Goal: Task Accomplishment & Management: Use online tool/utility

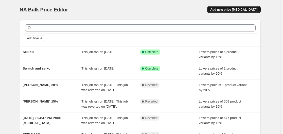
click at [232, 9] on span "Add new price [MEDICAL_DATA]" at bounding box center [234, 10] width 47 height 4
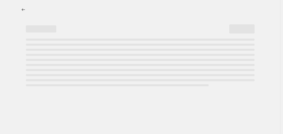
select select "percentage"
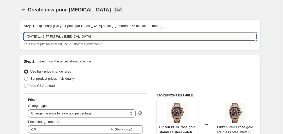
click at [57, 35] on input "[DATE] 1:49:47 PM Price [MEDICAL_DATA]" at bounding box center [140, 37] width 233 height 8
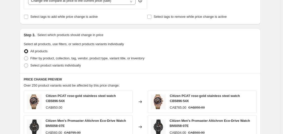
scroll to position [221, 0]
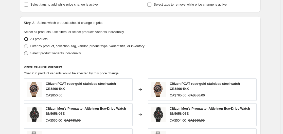
type input "Seiko"
click at [76, 55] on span "Select product variants individually" at bounding box center [55, 53] width 51 height 4
click at [24, 52] on input "Select product variants individually" at bounding box center [24, 51] width 0 height 0
radio input "true"
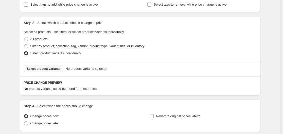
click at [37, 72] on button "Select product variants" at bounding box center [44, 68] width 40 height 7
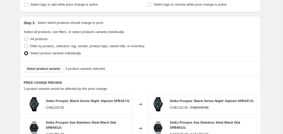
scroll to position [319, 0]
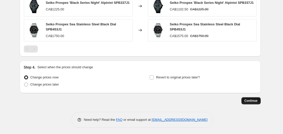
click at [247, 100] on span "Continue" at bounding box center [251, 101] width 13 height 4
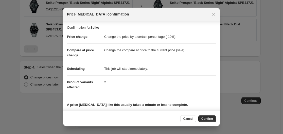
scroll to position [33, 0]
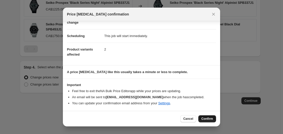
click at [212, 118] on span "Confirm" at bounding box center [208, 119] width 12 height 4
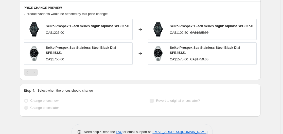
scroll to position [333, 0]
select select "percentage"
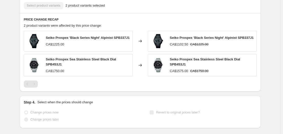
scroll to position [0, 0]
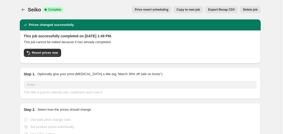
click at [35, 11] on span "Seiko" at bounding box center [34, 10] width 13 height 6
click at [26, 11] on icon "Price change jobs" at bounding box center [23, 9] width 5 height 5
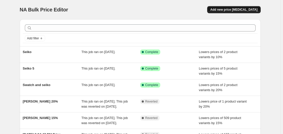
click at [225, 11] on span "Add new price [MEDICAL_DATA]" at bounding box center [234, 10] width 47 height 4
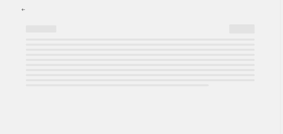
select select "percentage"
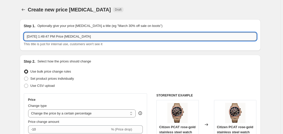
click at [125, 38] on input "[DATE] 1:49:47 PM Price [MEDICAL_DATA]" at bounding box center [140, 37] width 233 height 8
type input "Rado"
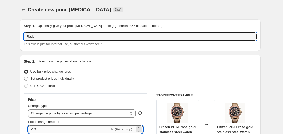
click at [54, 130] on input "-10" at bounding box center [69, 129] width 82 height 8
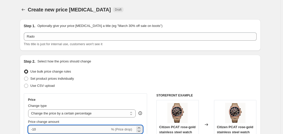
type input "-1"
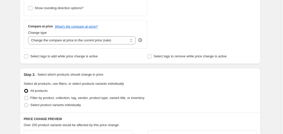
scroll to position [194, 0]
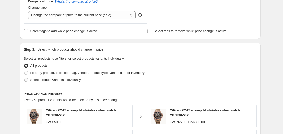
type input "-20"
click at [30, 80] on label "Select product variants individually" at bounding box center [52, 79] width 57 height 7
click at [24, 78] on input "Select product variants individually" at bounding box center [24, 78] width 0 height 0
radio input "true"
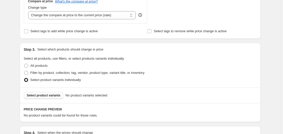
click at [51, 97] on span "Select product variants" at bounding box center [44, 95] width 34 height 4
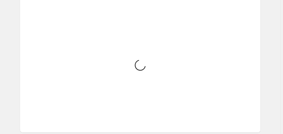
scroll to position [297, 0]
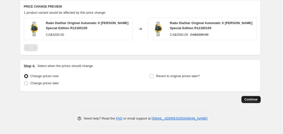
click at [250, 100] on span "Continue" at bounding box center [251, 100] width 13 height 4
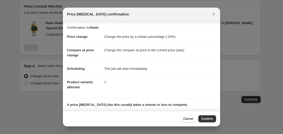
scroll to position [33, 0]
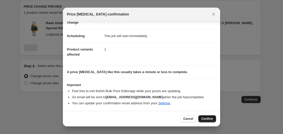
click at [210, 119] on span "Confirm" at bounding box center [208, 119] width 12 height 4
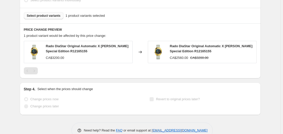
select select "percentage"
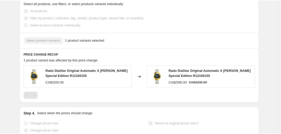
scroll to position [0, 0]
